Goal: Transaction & Acquisition: Purchase product/service

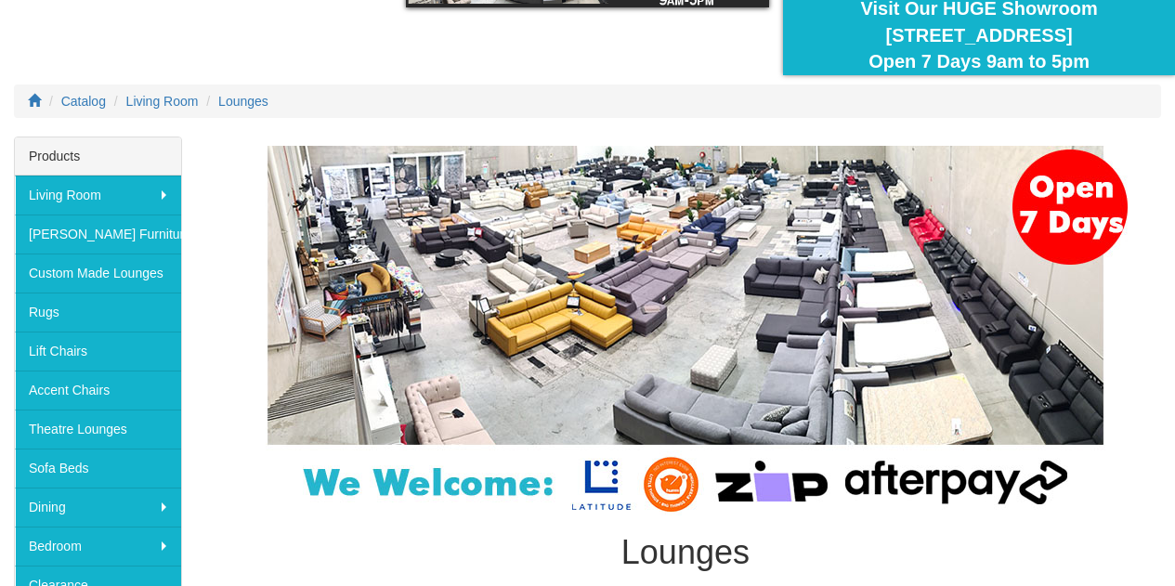
scroll to position [163, 0]
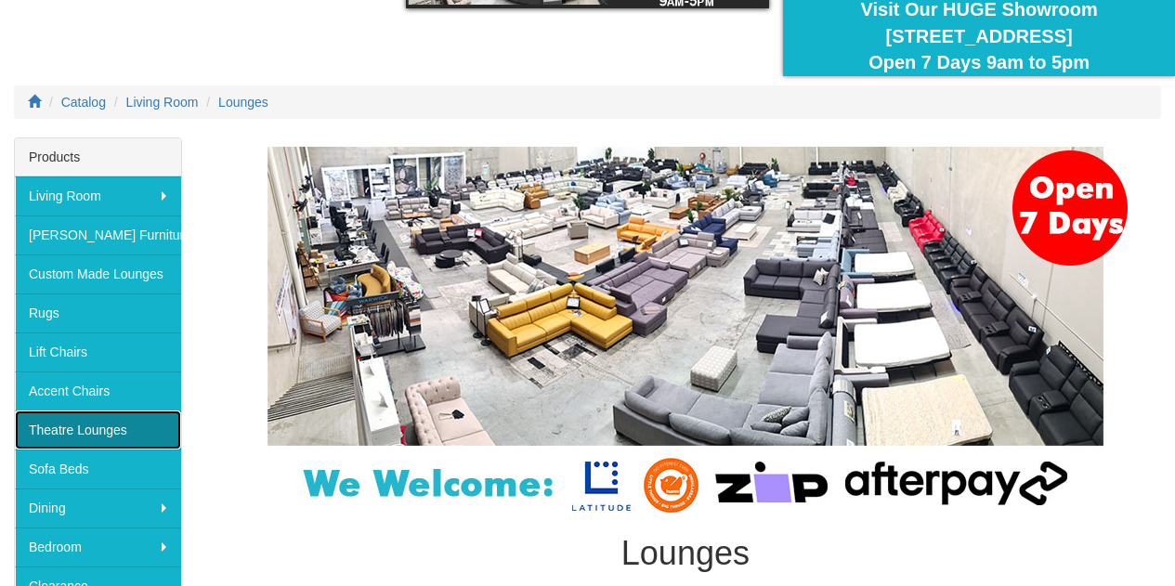
click at [102, 426] on link "Theatre Lounges" at bounding box center [98, 429] width 166 height 39
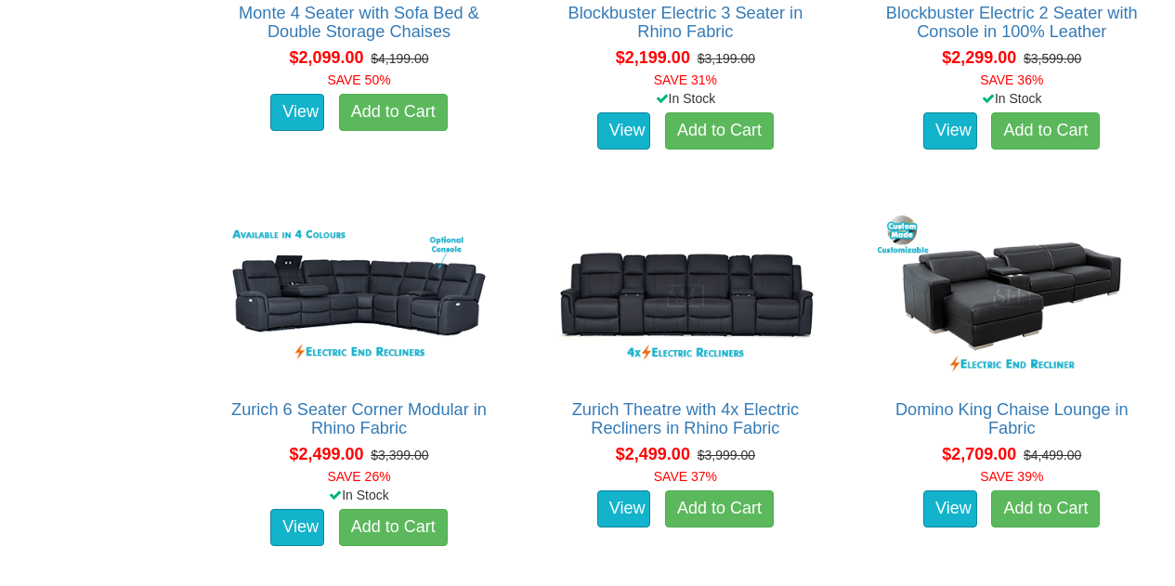
scroll to position [1863, 0]
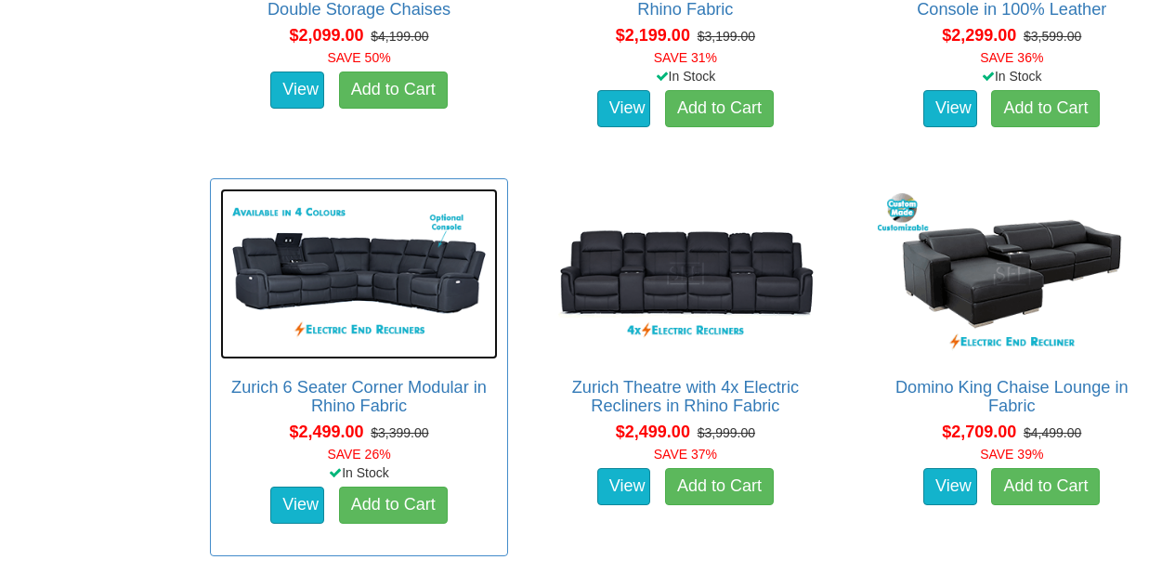
click at [357, 294] on img at bounding box center [359, 273] width 278 height 171
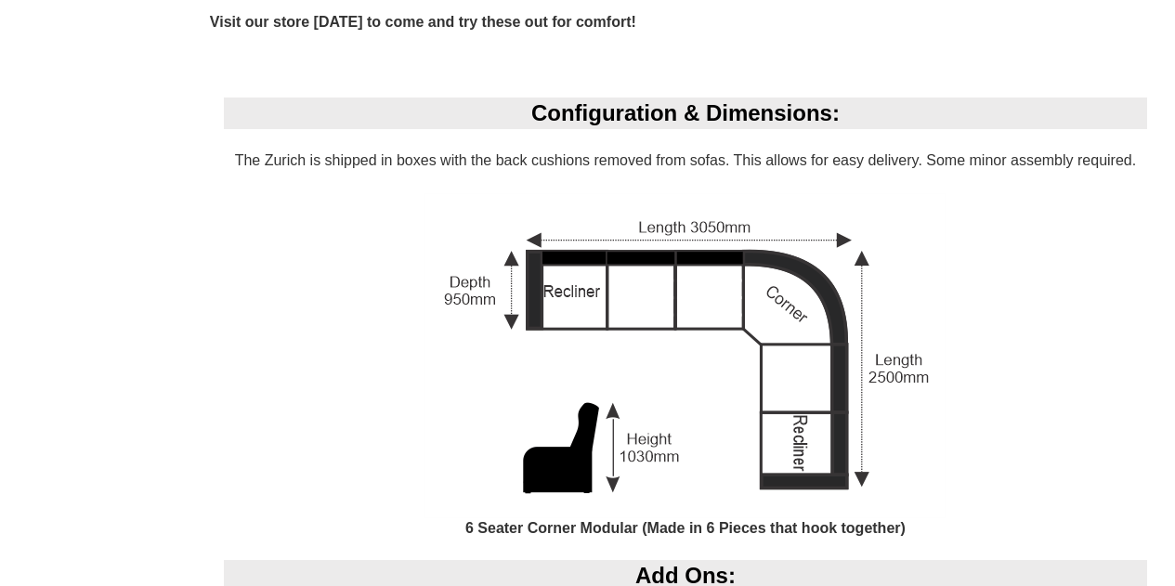
scroll to position [1443, 0]
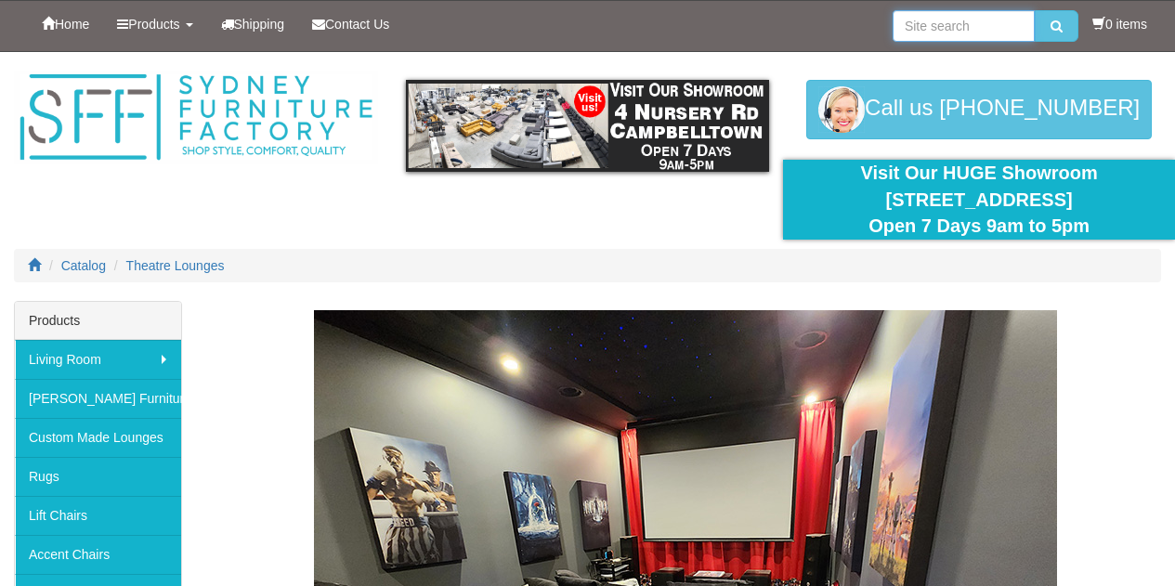
click at [977, 29] on input "search" at bounding box center [963, 26] width 142 height 32
type input "corner lounge"
click at [1045, 21] on button "submit" at bounding box center [1056, 26] width 44 height 32
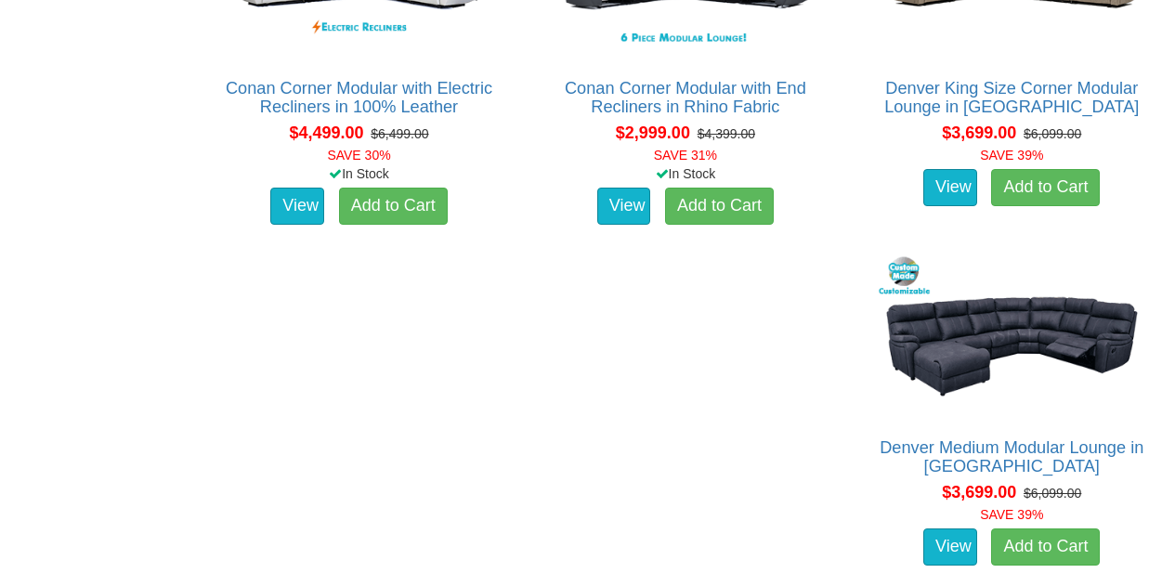
scroll to position [1704, 0]
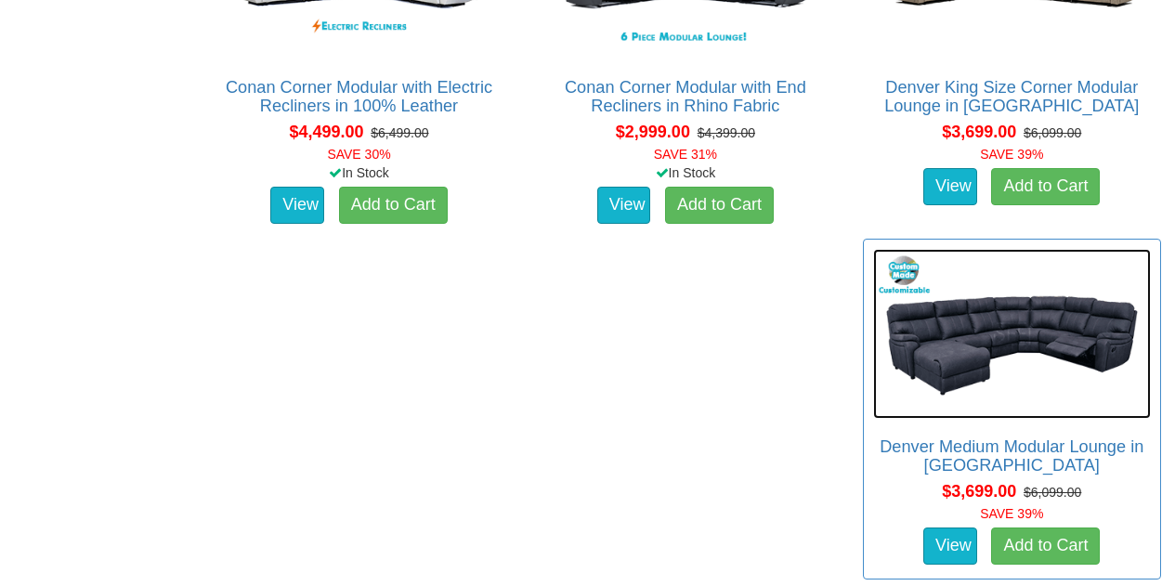
click at [994, 313] on img at bounding box center [1012, 334] width 278 height 171
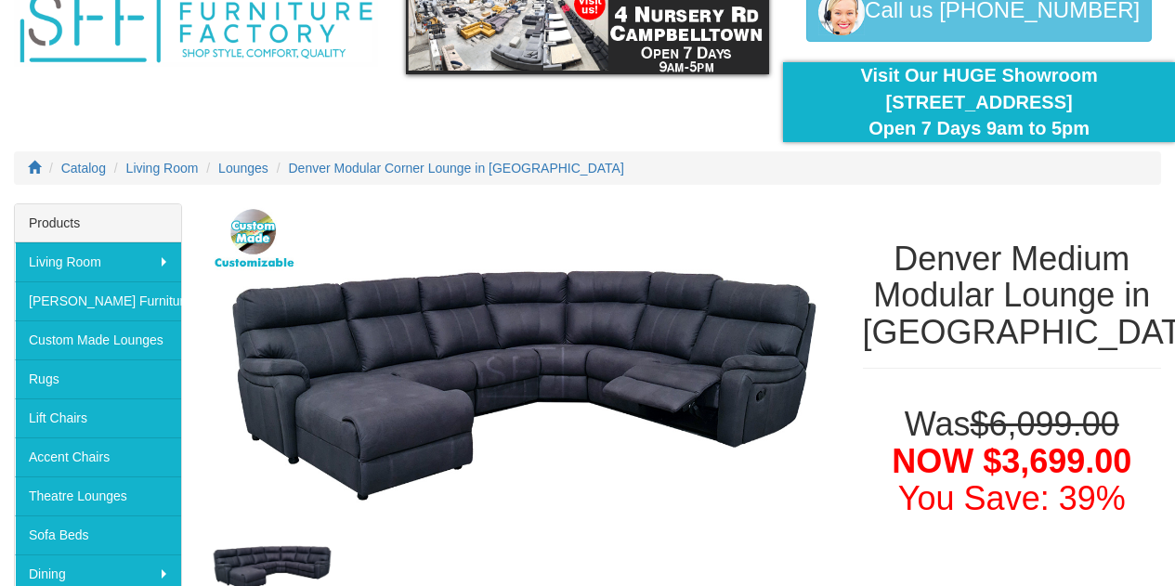
scroll to position [98, 0]
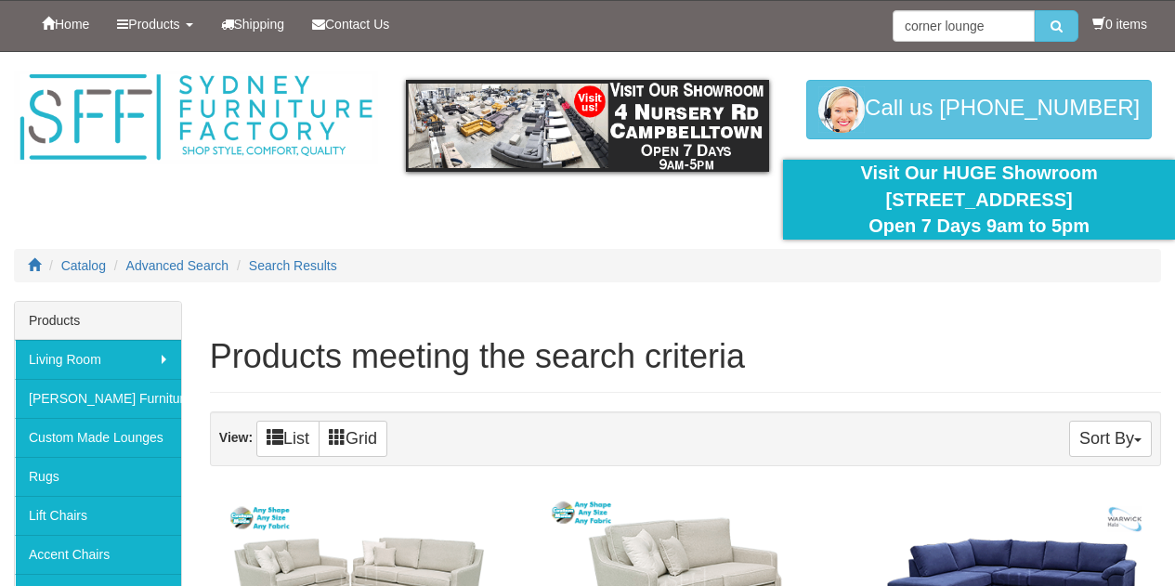
scroll to position [1704, 0]
